Goal: Information Seeking & Learning: Learn about a topic

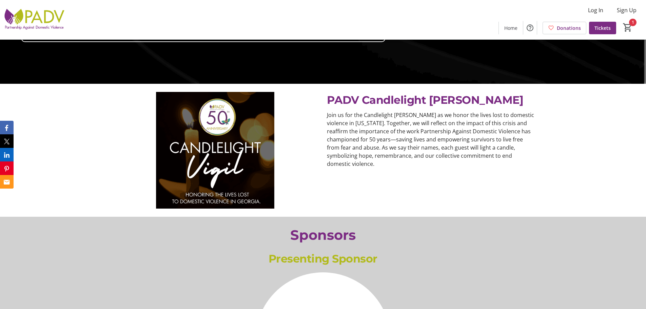
scroll to position [237, 0]
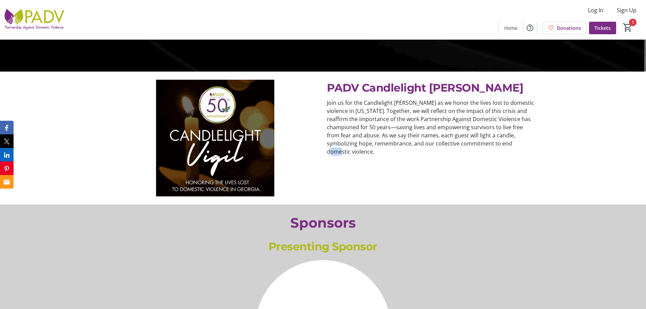
drag, startPoint x: 501, startPoint y: 143, endPoint x: 494, endPoint y: 142, distance: 6.5
click at [494, 142] on p "Join us for the Candlelight [PERSON_NAME] as we honor the lives lost to domesti…" at bounding box center [430, 127] width 207 height 57
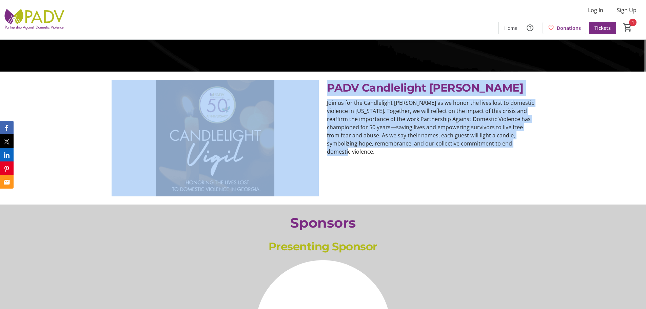
drag, startPoint x: 522, startPoint y: 149, endPoint x: 312, endPoint y: 100, distance: 216.3
click at [312, 100] on div "PADV Candlelight [PERSON_NAME] Join us for the Candlelight [PERSON_NAME] as we …" at bounding box center [323, 138] width 431 height 117
click at [337, 109] on p "Join us for the Candlelight [PERSON_NAME] as we honor the lives lost to domesti…" at bounding box center [430, 127] width 207 height 57
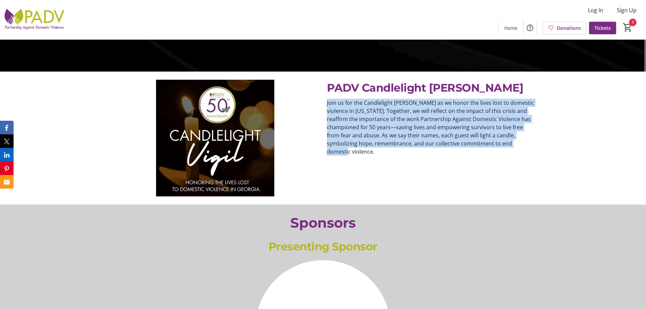
drag, startPoint x: 520, startPoint y: 145, endPoint x: 326, endPoint y: 102, distance: 198.7
click at [326, 102] on div "Join us for the Candlelight [PERSON_NAME] as we honor the lives lost to domesti…" at bounding box center [430, 127] width 215 height 57
copy p "Join us for the Candlelight [PERSON_NAME] as we honor the lives lost to domesti…"
